Goal: Task Accomplishment & Management: Manage account settings

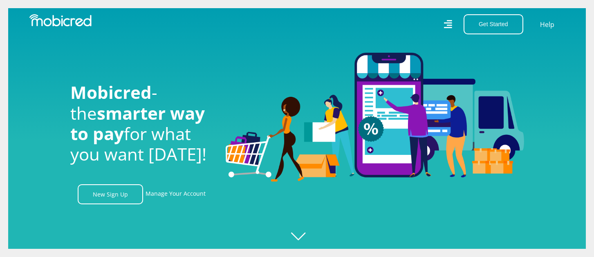
click at [453, 27] on div "Get Started Open an Account Account Holder Login Help" at bounding box center [434, 24] width 274 height 20
click at [448, 26] on icon at bounding box center [447, 24] width 8 height 12
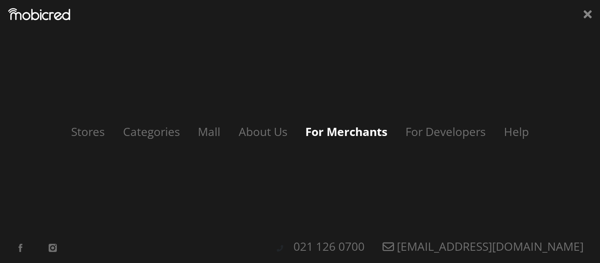
scroll to position [0, 1048]
click at [326, 131] on link "For Merchants" at bounding box center [346, 132] width 98 height 16
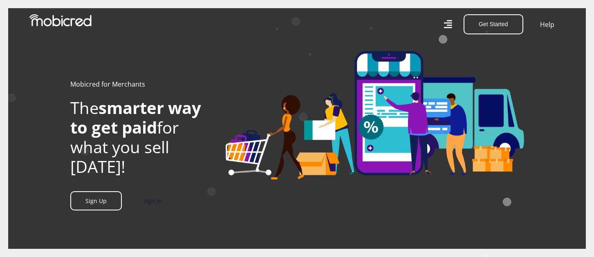
click at [154, 204] on link "Sign In" at bounding box center [152, 201] width 19 height 8
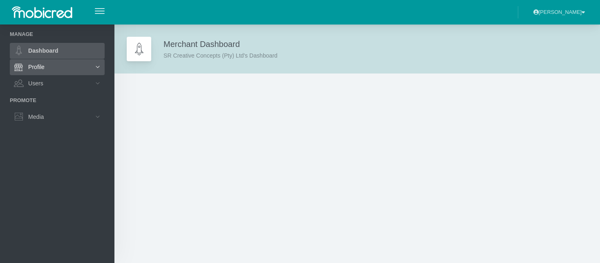
click at [69, 66] on link "Profile" at bounding box center [57, 67] width 95 height 16
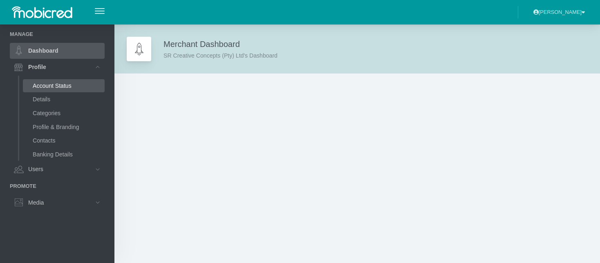
click at [61, 83] on link "Account Status" at bounding box center [64, 85] width 82 height 13
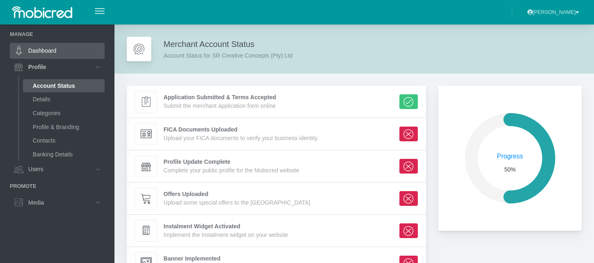
click at [51, 52] on link "Dashboard" at bounding box center [57, 51] width 95 height 16
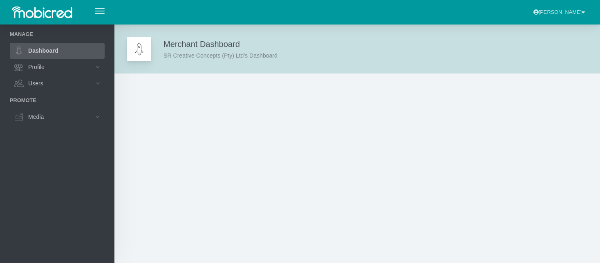
click at [51, 52] on link "Dashboard" at bounding box center [57, 51] width 95 height 16
click at [91, 115] on icon at bounding box center [98, 117] width 14 height 14
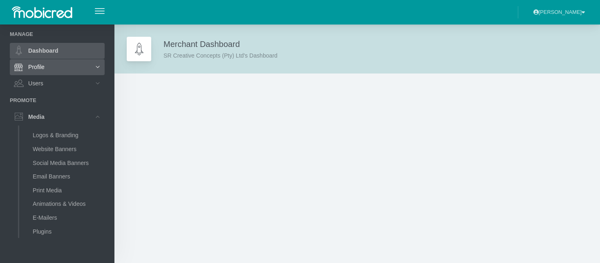
click at [91, 65] on icon at bounding box center [98, 67] width 14 height 14
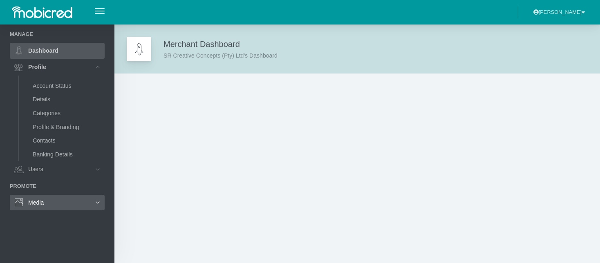
click at [91, 203] on icon at bounding box center [98, 203] width 14 height 14
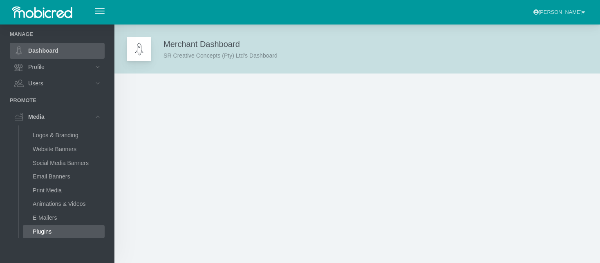
click at [63, 234] on link "Plugins" at bounding box center [64, 231] width 82 height 13
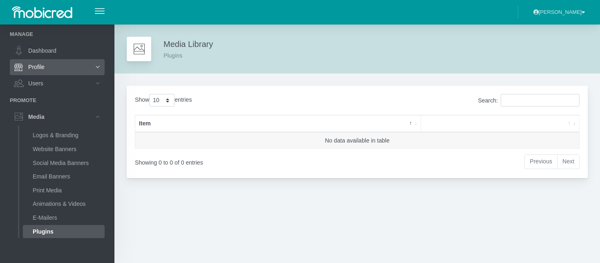
click at [47, 70] on link "Profile" at bounding box center [57, 67] width 95 height 16
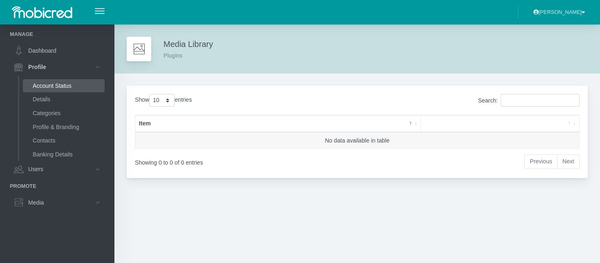
click at [58, 87] on link "Account Status" at bounding box center [64, 85] width 82 height 13
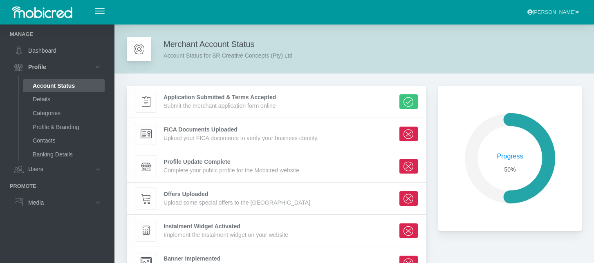
scroll to position [139, 137]
click at [181, 130] on div "FICA Documents Uploaded" at bounding box center [240, 129] width 155 height 9
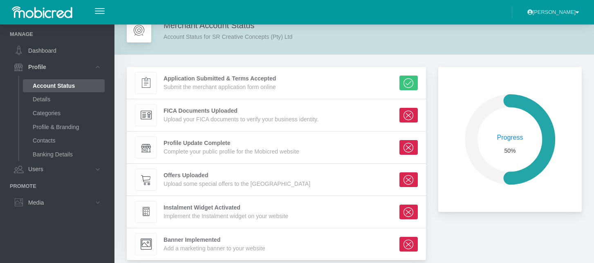
scroll to position [28, 0]
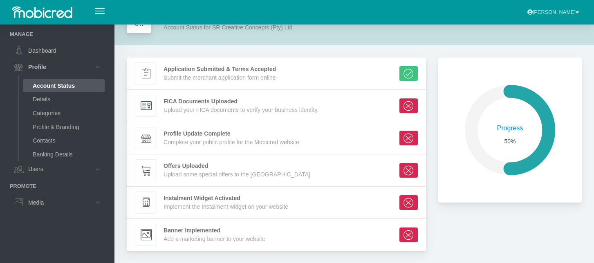
click at [182, 173] on div "Upload some special offers to the Mobicred Mall" at bounding box center [236, 174] width 147 height 9
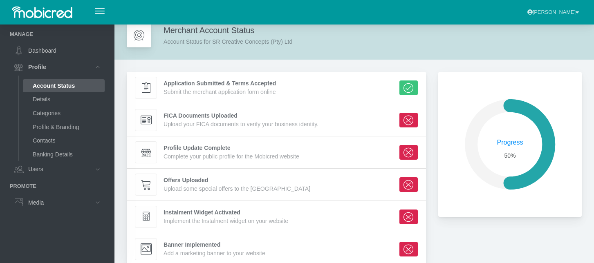
scroll to position [0, 0]
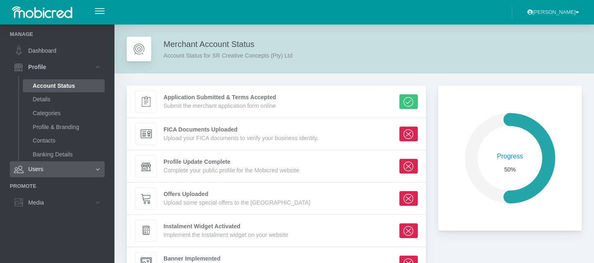
click at [91, 169] on icon at bounding box center [98, 170] width 14 height 14
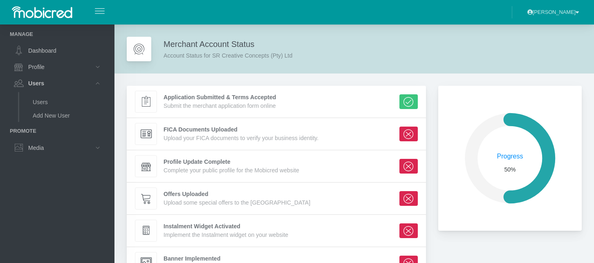
click at [96, 9] on span "button" at bounding box center [100, 8] width 10 height 1
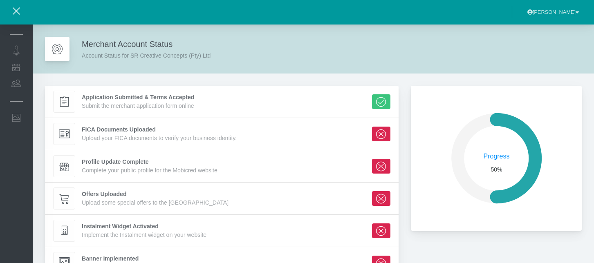
click at [376, 101] on icon at bounding box center [381, 101] width 10 height 10
click at [102, 44] on div "Merchant Account Status Account Status for SR Creative Concepts (Pty) Ltd" at bounding box center [146, 49] width 129 height 22
click at [60, 43] on icon at bounding box center [57, 49] width 13 height 13
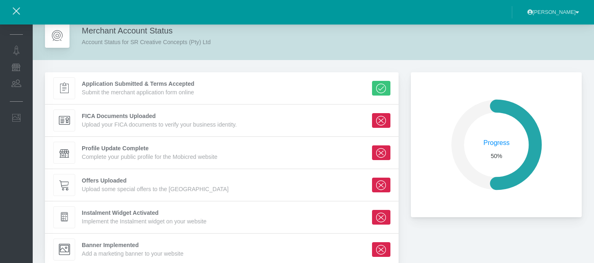
scroll to position [0, 0]
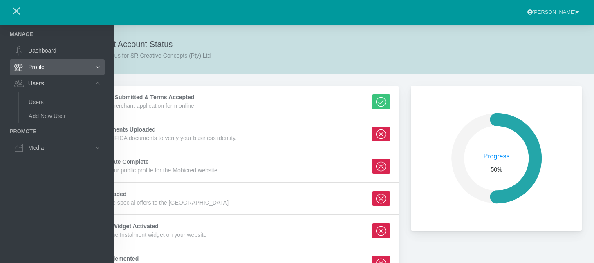
click at [54, 69] on link "Profile" at bounding box center [57, 67] width 95 height 16
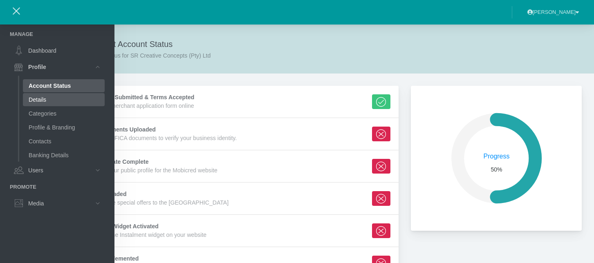
click at [47, 100] on link "Details" at bounding box center [64, 99] width 82 height 13
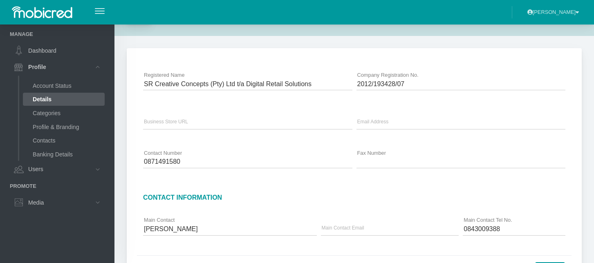
scroll to position [81, 0]
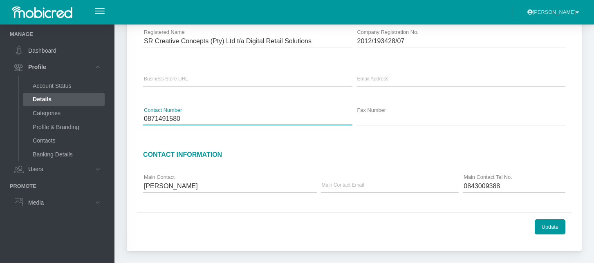
drag, startPoint x: 185, startPoint y: 120, endPoint x: 97, endPoint y: 104, distance: 89.3
click at [97, 104] on div "Manage Dashboard Profile Account Status" at bounding box center [297, 91] width 594 height 344
type input "0871882552"
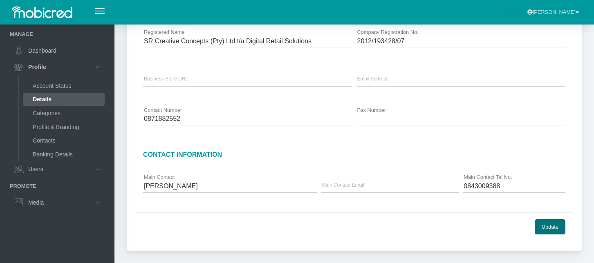
click at [555, 229] on button "Update" at bounding box center [550, 226] width 31 height 15
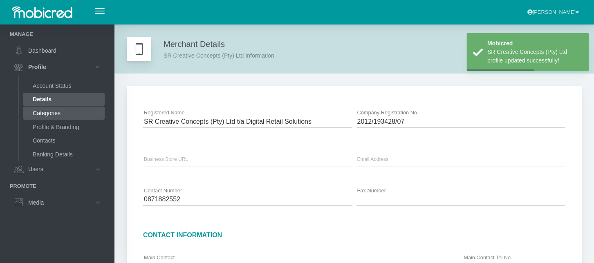
click at [56, 117] on link "Categories" at bounding box center [64, 113] width 82 height 13
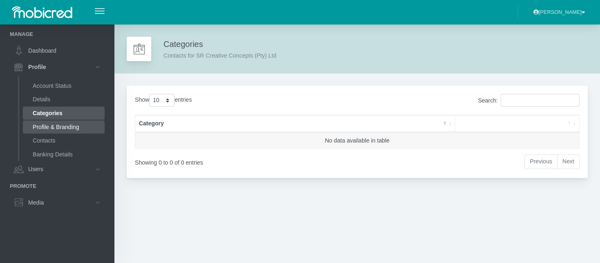
click at [67, 128] on link "Profile & Branding" at bounding box center [64, 127] width 82 height 13
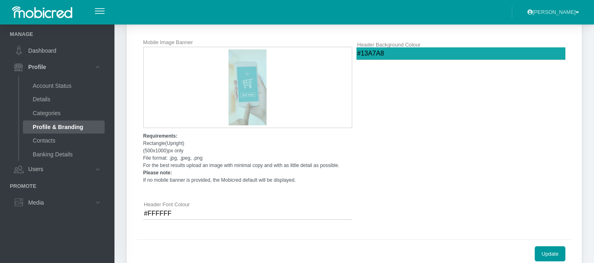
scroll to position [558, 0]
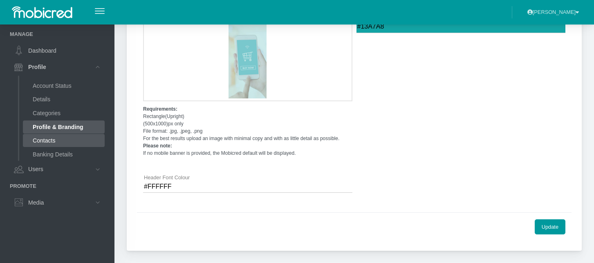
click at [54, 141] on link "Contacts" at bounding box center [64, 140] width 82 height 13
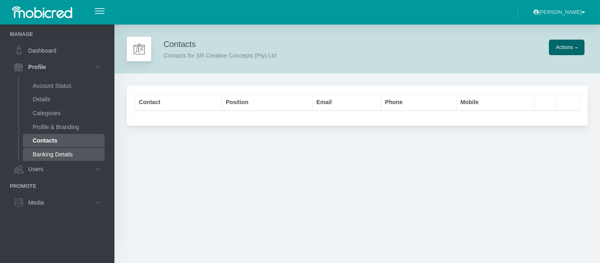
click at [71, 154] on link "Banking Details" at bounding box center [64, 154] width 82 height 13
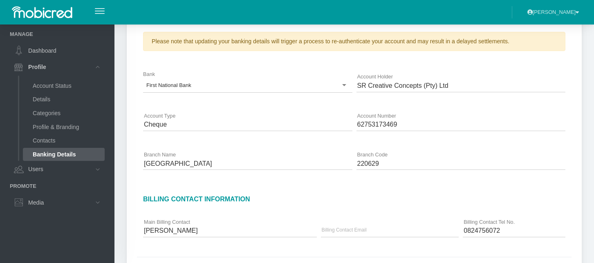
scroll to position [115, 0]
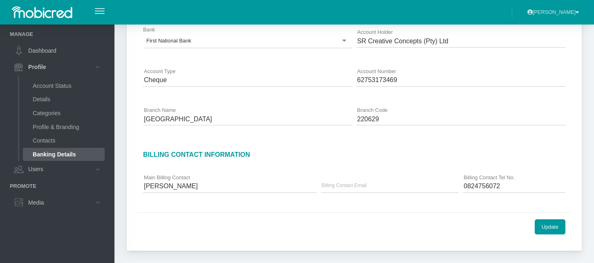
click at [560, 12] on button "[PERSON_NAME]" at bounding box center [553, 11] width 62 height 13
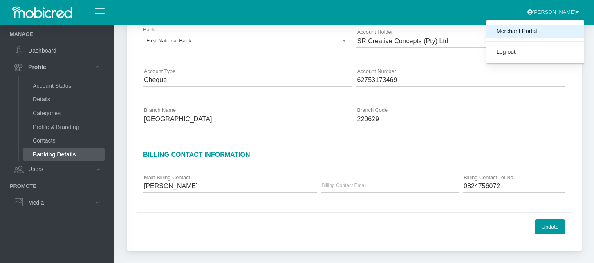
click at [519, 32] on link "Merchant Portal" at bounding box center [534, 32] width 97 height 14
